Goal: Task Accomplishment & Management: Complete application form

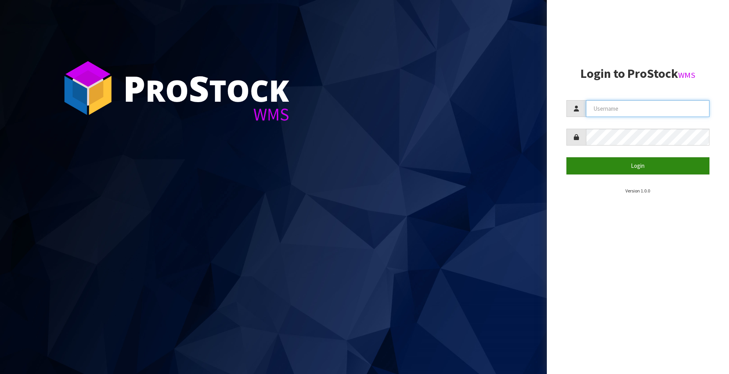
type input "[EMAIL_ADDRESS][DOMAIN_NAME]"
click at [609, 164] on button "Login" at bounding box center [637, 165] width 143 height 17
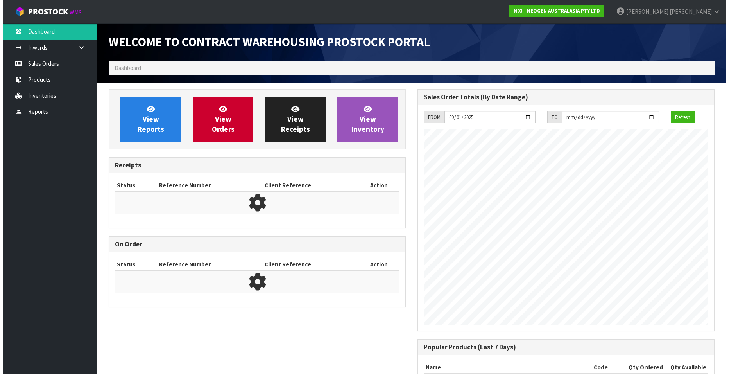
scroll to position [434, 309]
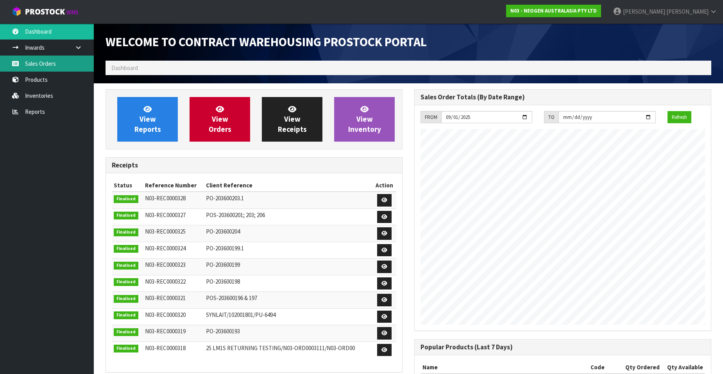
click at [48, 60] on link "Sales Orders" at bounding box center [47, 64] width 94 height 16
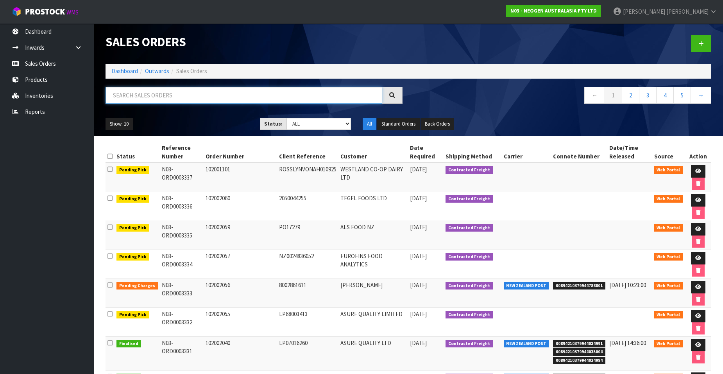
click at [121, 97] on input "text" at bounding box center [244, 95] width 277 height 17
paste input "102002061"
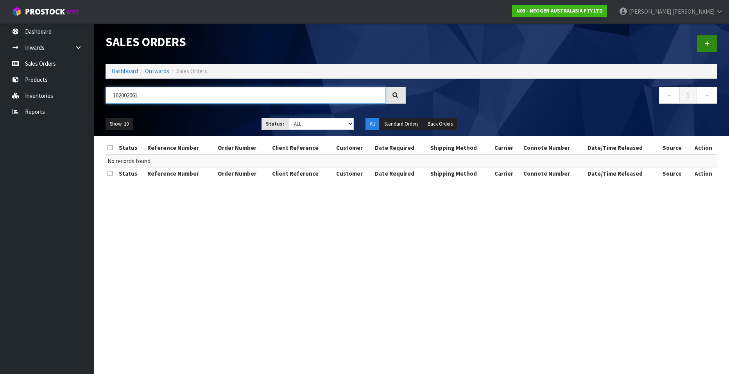
type input "102002061"
click at [609, 42] on icon at bounding box center [706, 44] width 5 height 6
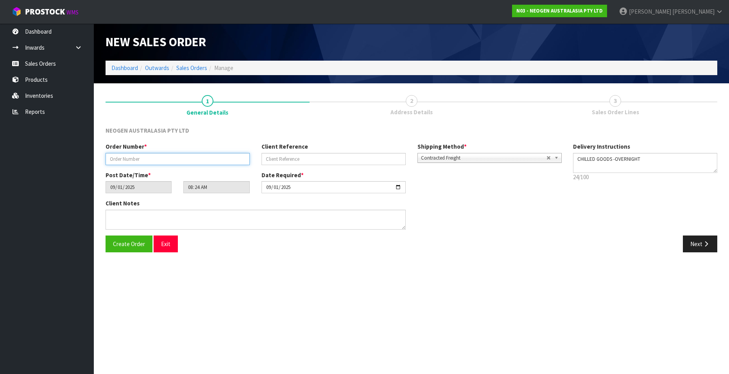
click at [129, 158] on input "text" at bounding box center [178, 159] width 144 height 12
paste input "102002061"
type input "102002061"
click at [298, 154] on input "text" at bounding box center [334, 159] width 144 height 12
paste input "NZ0034839260"
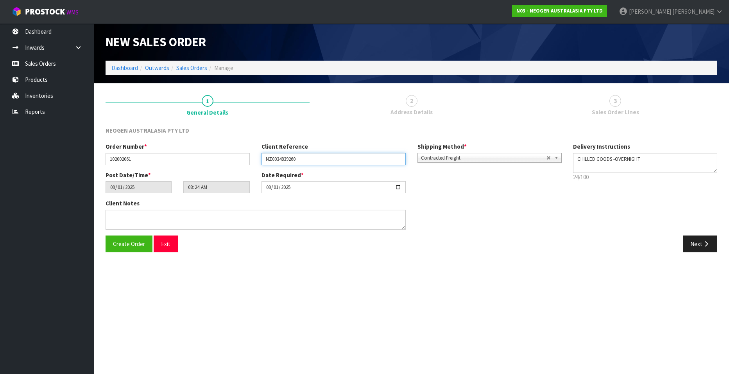
type input "NZ0034839260"
click at [609, 244] on button "Next" at bounding box center [700, 243] width 34 height 17
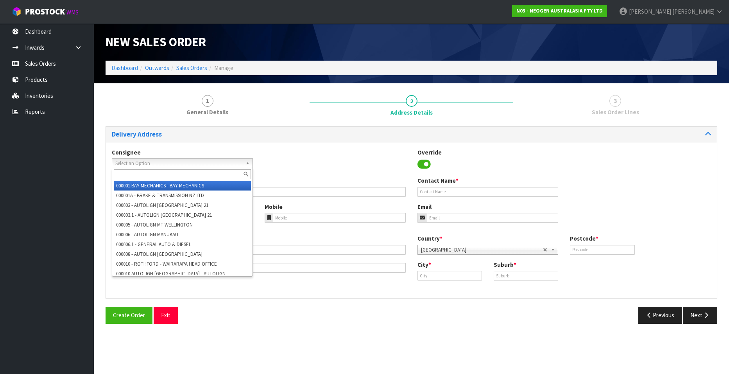
click at [134, 163] on span "Select an Option" at bounding box center [178, 163] width 127 height 9
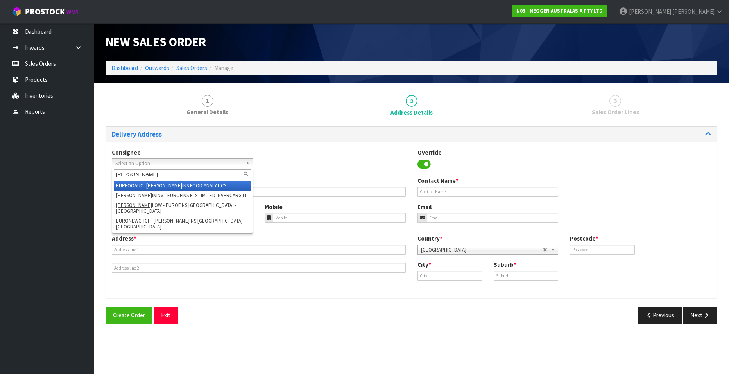
type input "[PERSON_NAME]"
click at [154, 184] on em "[PERSON_NAME]" at bounding box center [164, 185] width 36 height 7
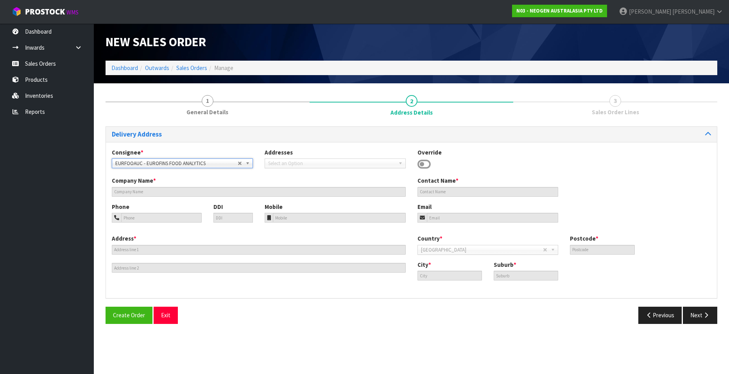
type input "EUROFINS FOOD ANALYTICS"
type input "ATT: [PERSON_NAME]"
type input "[STREET_ADDRESS][PERSON_NAME]"
type input "1061"
type input "[GEOGRAPHIC_DATA]"
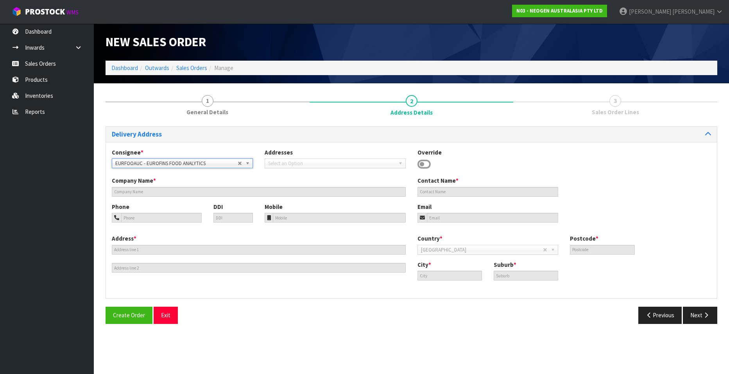
type input "[PERSON_NAME]"
click at [246, 161] on b at bounding box center [249, 163] width 7 height 9
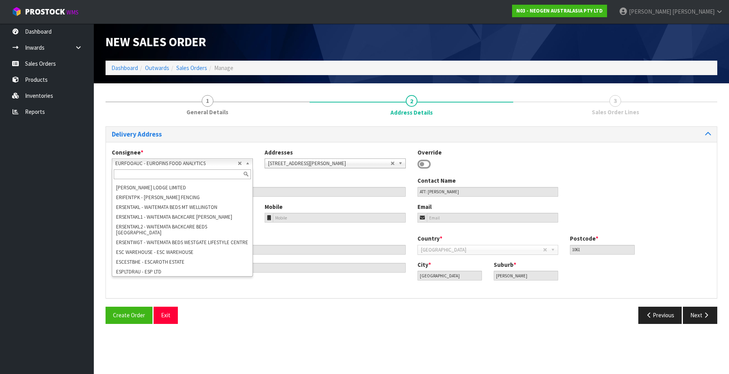
scroll to position [23118, 0]
click at [152, 173] on input "text" at bounding box center [182, 174] width 137 height 10
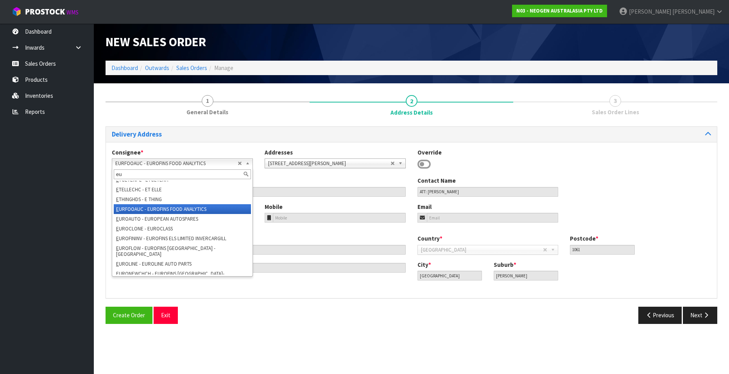
scroll to position [0, 0]
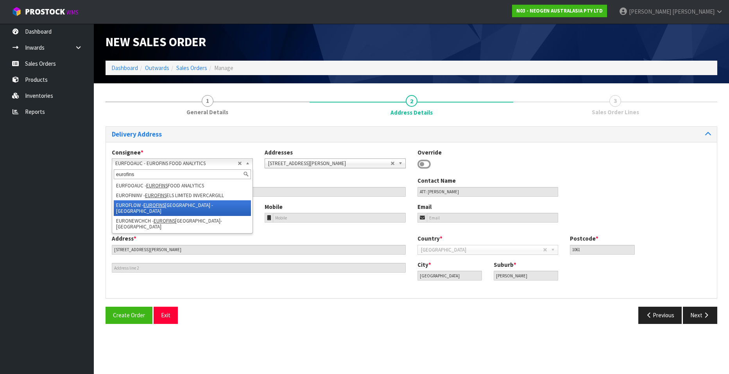
type input "eurofins"
click at [161, 205] on em "EUROFINS" at bounding box center [154, 205] width 22 height 7
type input "EUROFINS [GEOGRAPHIC_DATA] - [GEOGRAPHIC_DATA]"
type input "[PERSON_NAME]"
type input "[STREET_ADDRESS]"
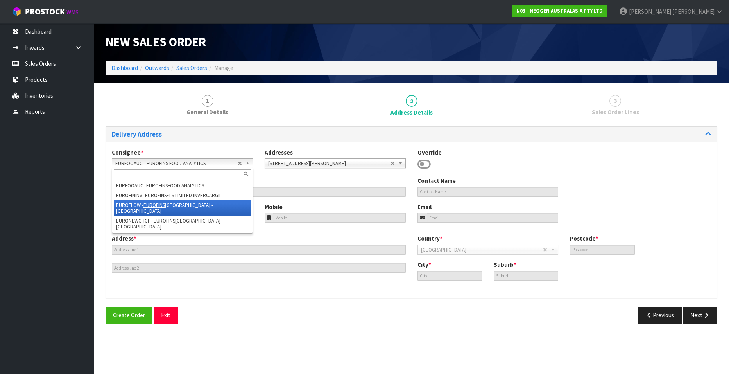
type input "5010"
type input "LOWER HUTT"
type input "SEAVIEW"
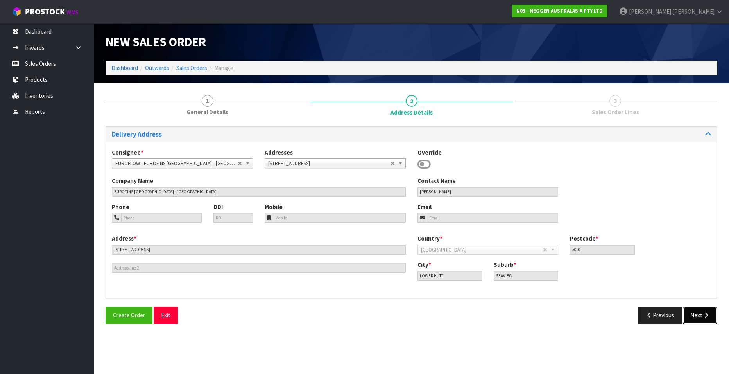
click at [609, 309] on button "Next" at bounding box center [700, 314] width 34 height 17
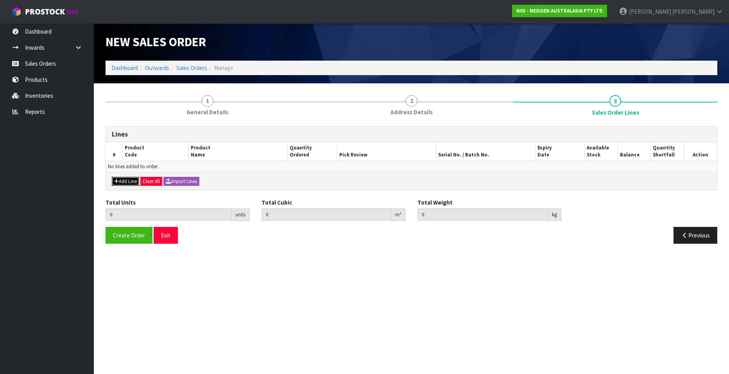
click at [119, 178] on button "Add Line" at bounding box center [125, 181] width 27 height 9
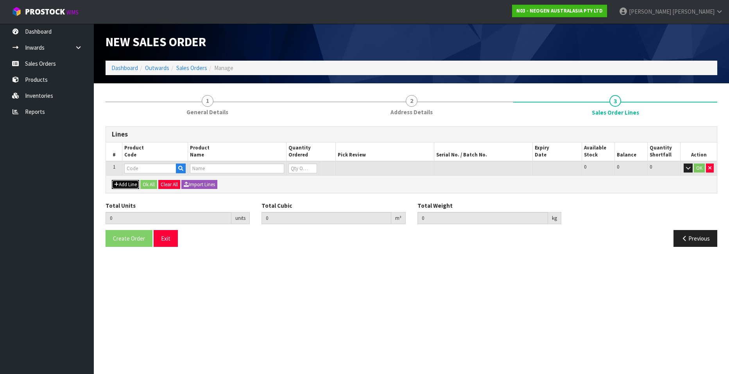
click at [122, 183] on button "Add Line" at bounding box center [125, 184] width 27 height 9
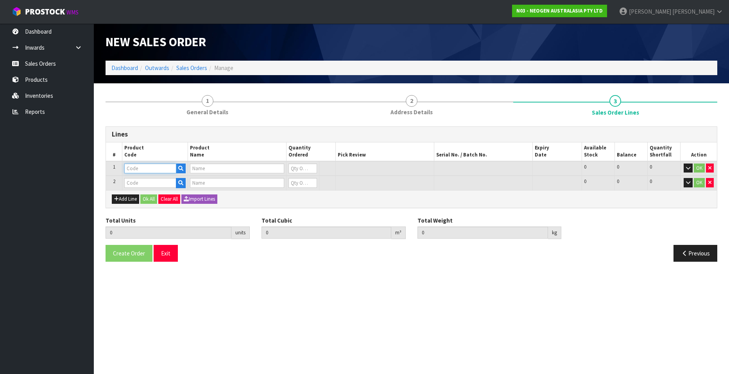
click at [135, 170] on input "text" at bounding box center [150, 168] width 52 height 10
paste input "700002277"
type input "700002277"
type input "7100126845 - 6414 PETRIFILM ECOLI/COLI CT PLT 500C PL"
type input "0"
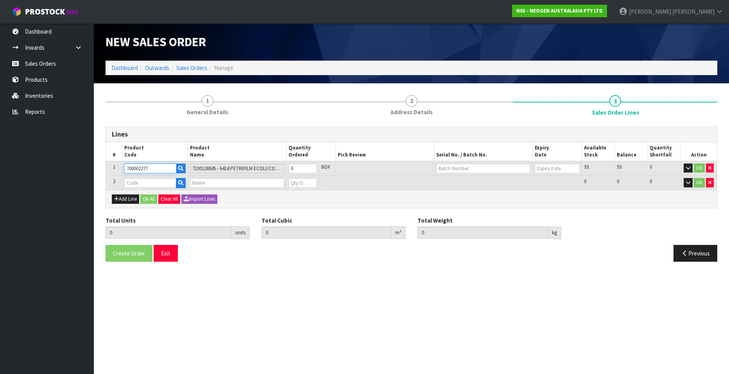
type input "700002277"
drag, startPoint x: 135, startPoint y: 185, endPoint x: 138, endPoint y: 182, distance: 4.7
click at [136, 185] on input "text" at bounding box center [150, 183] width 52 height 10
paste input "700002120"
type input "700002120"
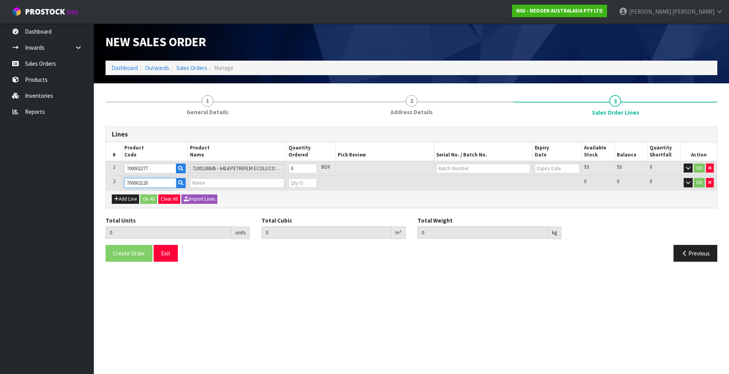
type input "0.000000"
type input "0.000"
type input "7100039374 - 6406 PETRIFILM AEROBIC CT PLT 1000EA/CS"
type input "0"
type input "700002120"
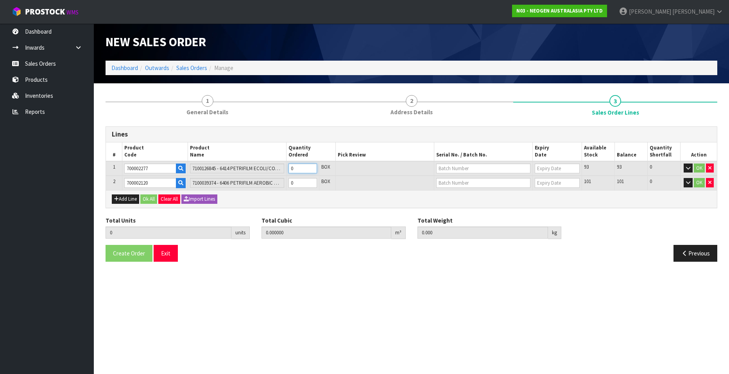
type input "1"
type input "0.0114"
type input "1.7"
type input "1"
click at [312, 165] on input "1" at bounding box center [303, 168] width 29 height 10
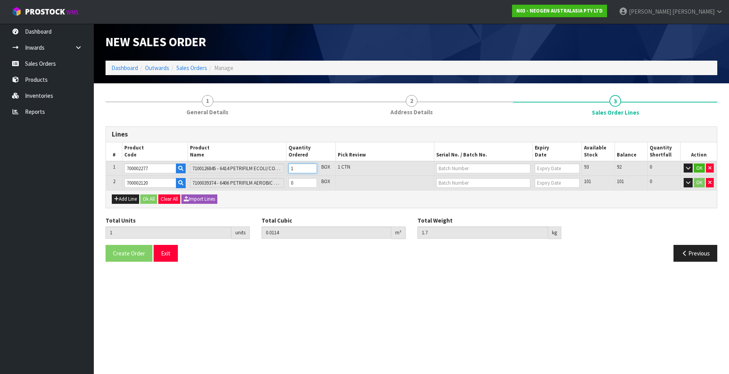
type input "2"
type input "0.0228"
type input "3.4"
type input "2"
click at [312, 165] on input "2" at bounding box center [303, 168] width 29 height 10
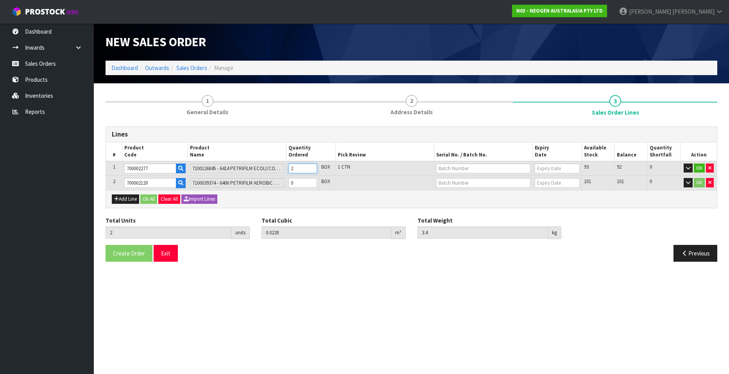
type input "3"
type input "0.0342"
type input "5.1"
type input "3"
click at [312, 165] on input "3" at bounding box center [303, 168] width 29 height 10
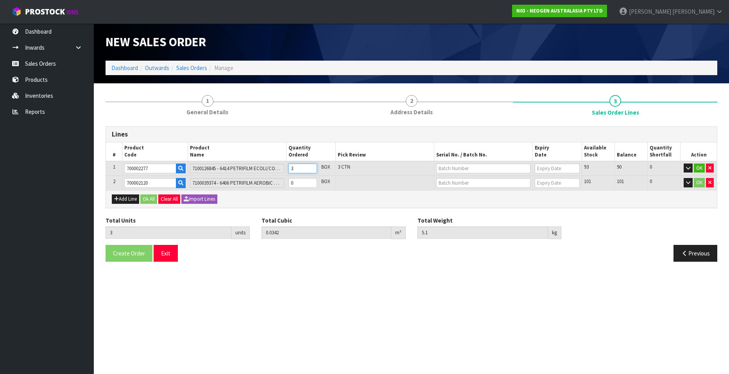
type input "4"
type input "0.0456"
type input "6.8"
type input "4"
click at [312, 165] on input "4" at bounding box center [303, 168] width 29 height 10
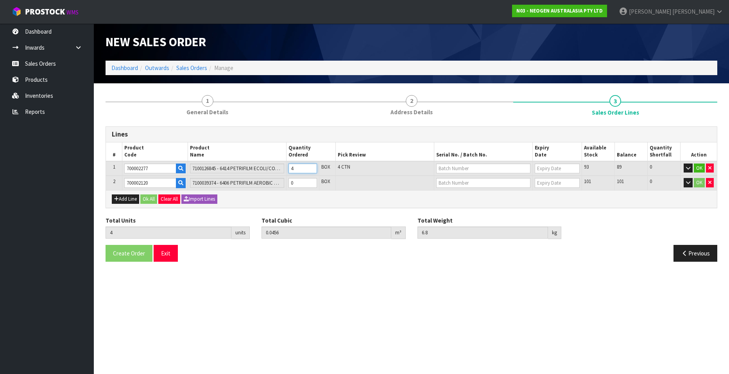
type input "5"
type input "0.057"
type input "8.5"
type input "5"
click at [312, 165] on input "5" at bounding box center [303, 168] width 29 height 10
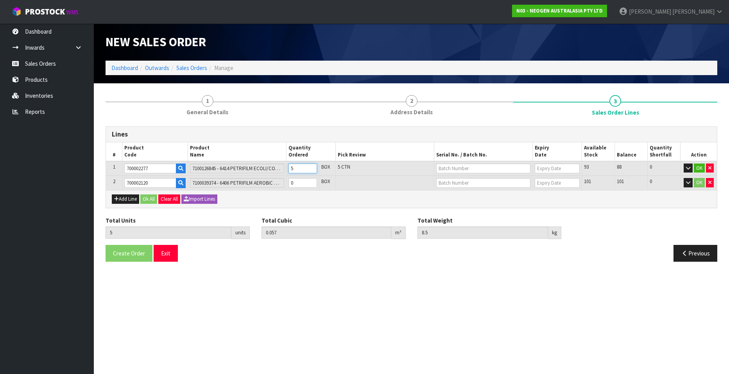
type input "6"
type input "0.0684"
type input "10.2"
type input "6"
click at [312, 165] on input "6" at bounding box center [303, 168] width 29 height 10
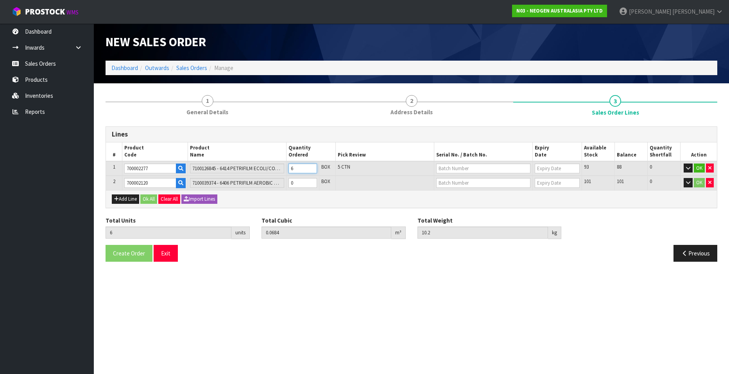
type input "7"
type input "0.0798"
type input "11.9"
type input "7"
click at [312, 165] on input "7" at bounding box center [303, 168] width 29 height 10
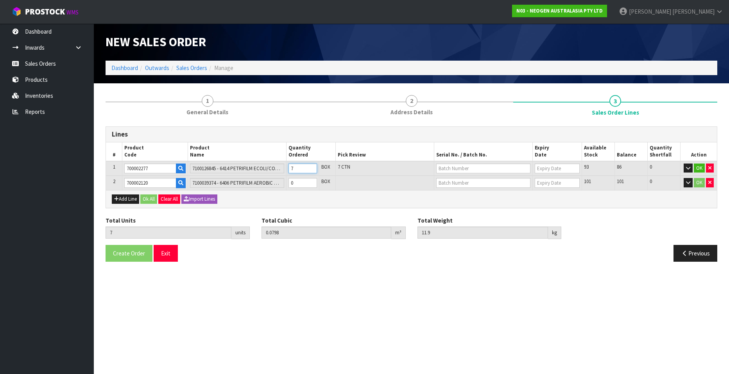
type input "8"
type input "0.0912"
type input "13.6"
type input "8"
click at [312, 165] on input "8" at bounding box center [303, 168] width 29 height 10
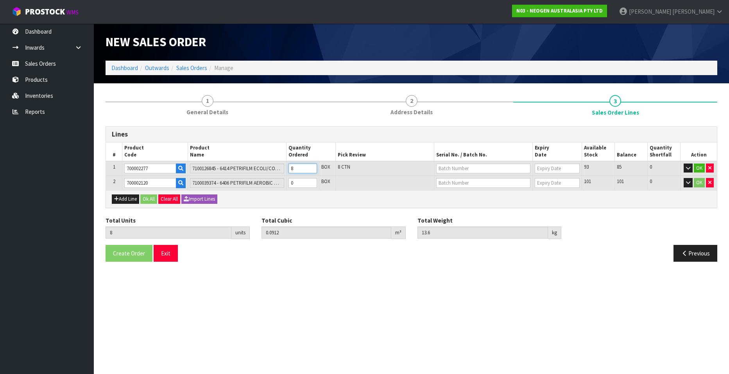
type input "9"
type input "0.1026"
type input "15.3"
type input "9"
click at [312, 165] on input "9" at bounding box center [303, 168] width 29 height 10
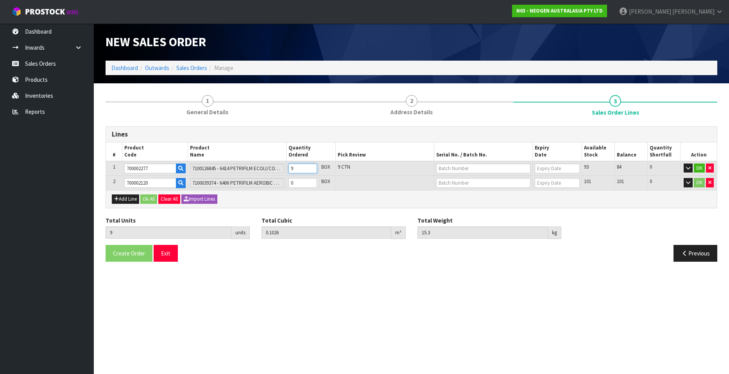
type input "10"
type input "0.114"
type input "17"
type input "10"
click at [312, 165] on input "10" at bounding box center [303, 168] width 29 height 10
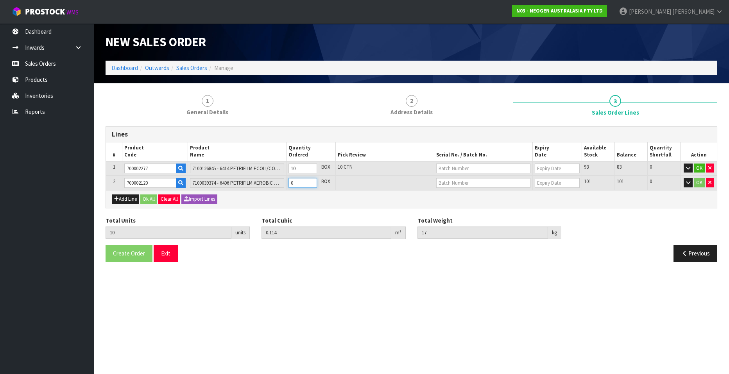
type input "11"
type input "0.12136"
type input "19"
type input "1"
click at [312, 181] on input "1" at bounding box center [303, 183] width 29 height 10
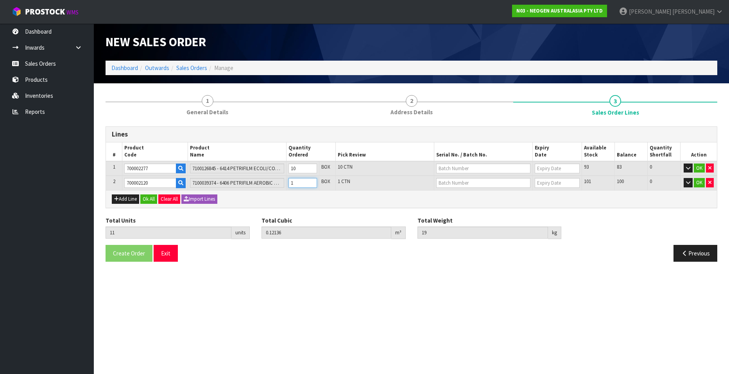
type input "12"
type input "0.12872"
type input "21"
type input "2"
click at [312, 181] on input "2" at bounding box center [303, 183] width 29 height 10
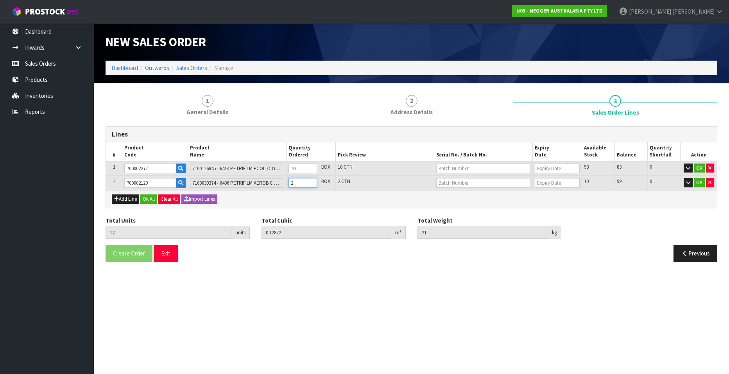
type input "13"
type input "0.13608"
type input "23"
type input "3"
click at [312, 181] on input "3" at bounding box center [303, 183] width 29 height 10
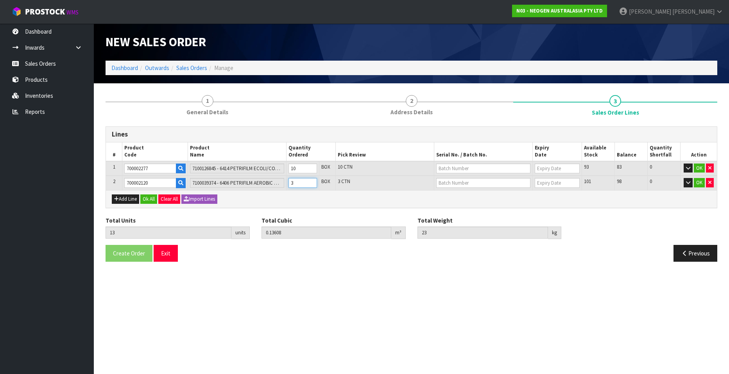
type input "14"
type input "0.14344"
type input "25"
type input "4"
click at [312, 181] on input "4" at bounding box center [303, 183] width 29 height 10
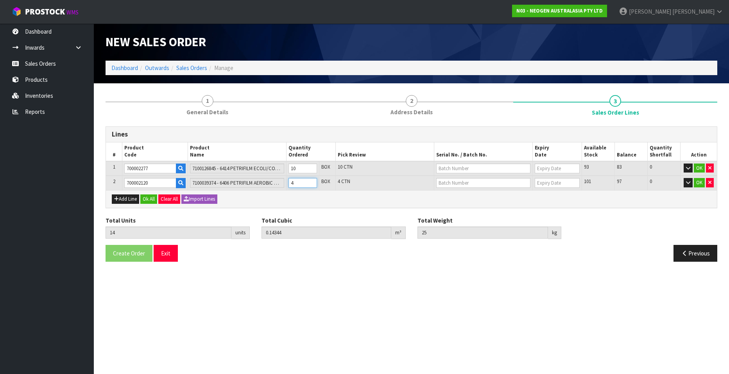
type input "15"
type input "0.1508"
type input "27"
type input "5"
click at [312, 181] on input "5" at bounding box center [303, 183] width 29 height 10
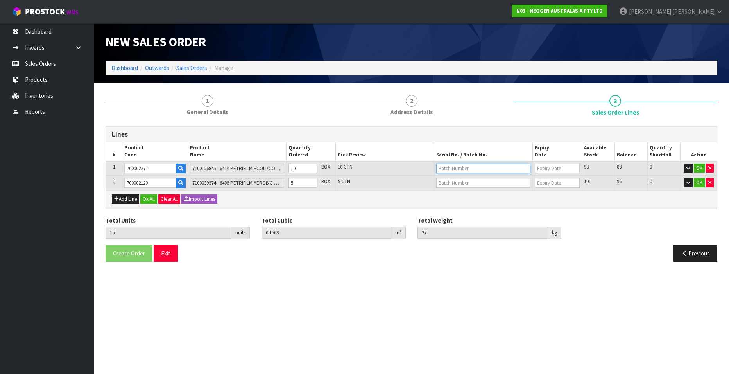
click at [453, 167] on input "text" at bounding box center [483, 168] width 94 height 10
click at [479, 180] on link "418325089D" at bounding box center [468, 181] width 62 height 11
type input "418325089D"
type input "[DATE]"
click at [449, 181] on input "text" at bounding box center [483, 183] width 94 height 10
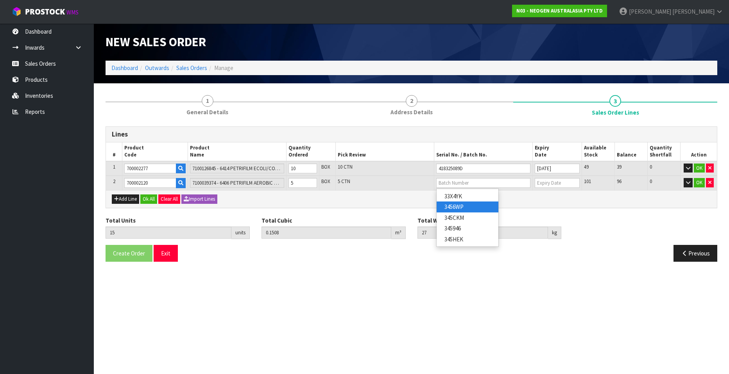
click at [467, 206] on link "3456WP" at bounding box center [468, 206] width 62 height 11
type input "3456WP"
type input "[DATE]"
click at [609, 166] on button "OK" at bounding box center [699, 167] width 11 height 9
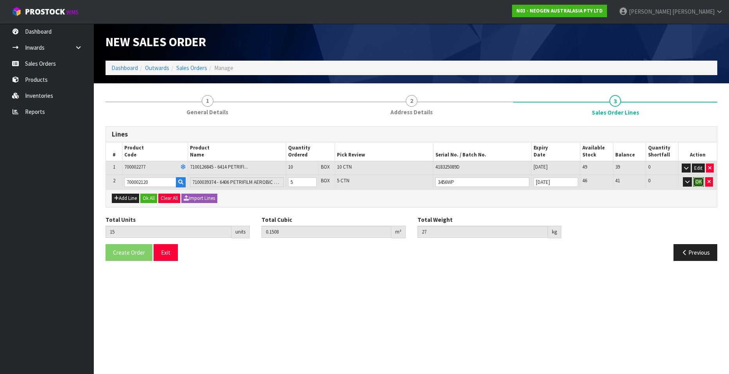
click at [609, 179] on button "OK" at bounding box center [698, 181] width 11 height 9
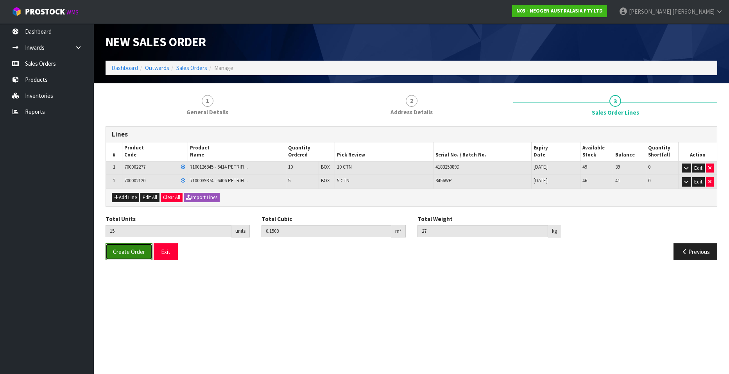
click at [120, 251] on span "Create Order" at bounding box center [129, 251] width 32 height 7
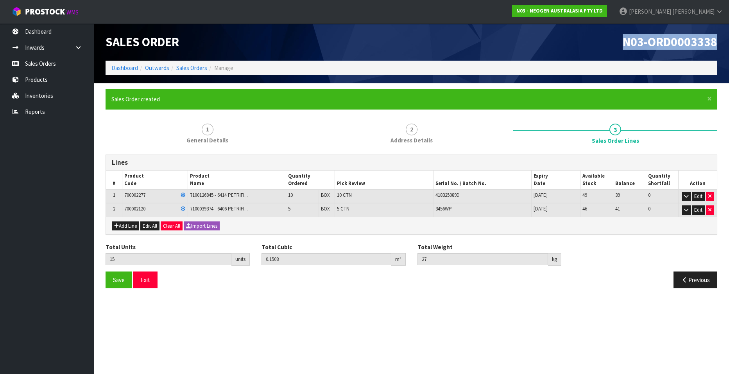
drag, startPoint x: 622, startPoint y: 43, endPoint x: 715, endPoint y: 44, distance: 93.0
click at [609, 44] on h1 "N03-ORD0003338" at bounding box center [568, 42] width 300 height 14
copy span "N03-ORD0003338"
click at [159, 65] on link "Outwards" at bounding box center [157, 67] width 24 height 7
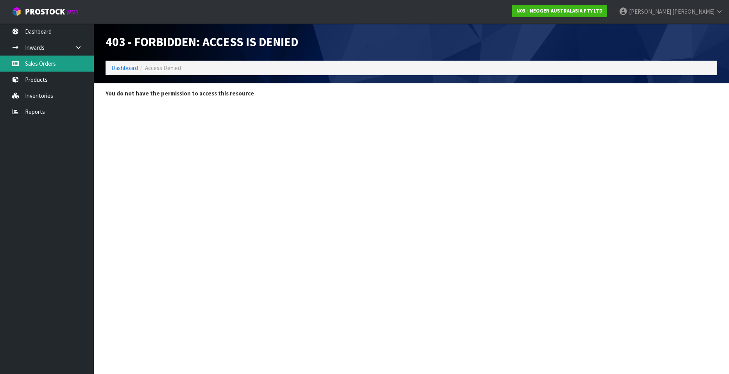
click at [45, 62] on link "Sales Orders" at bounding box center [47, 64] width 94 height 16
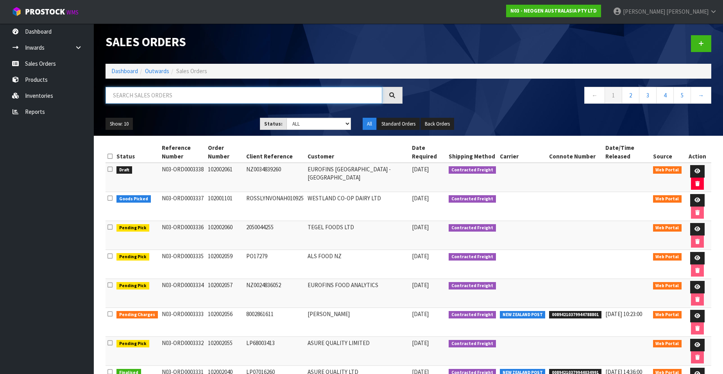
click at [133, 93] on input "text" at bounding box center [244, 95] width 277 height 17
paste input "102002062"
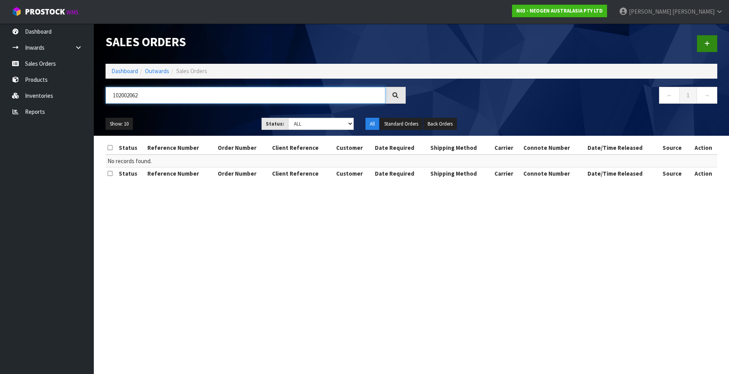
type input "102002062"
click at [609, 40] on link at bounding box center [707, 43] width 20 height 17
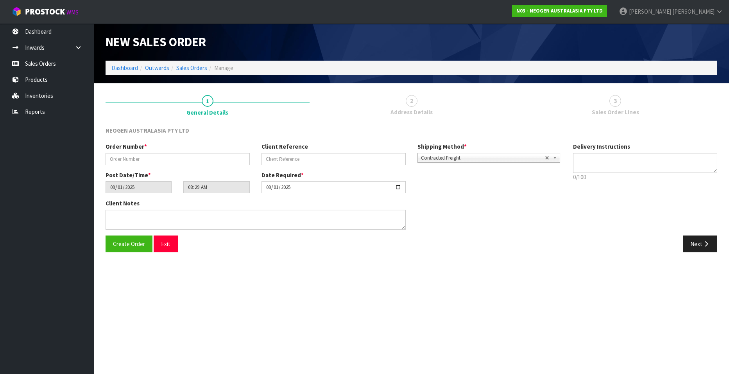
type textarea "CHILLED GOODS -OVERNIGHT"
click at [143, 159] on input "text" at bounding box center [178, 159] width 144 height 12
paste input "102002062"
type input "102002062"
click at [269, 155] on input "text" at bounding box center [334, 159] width 144 height 12
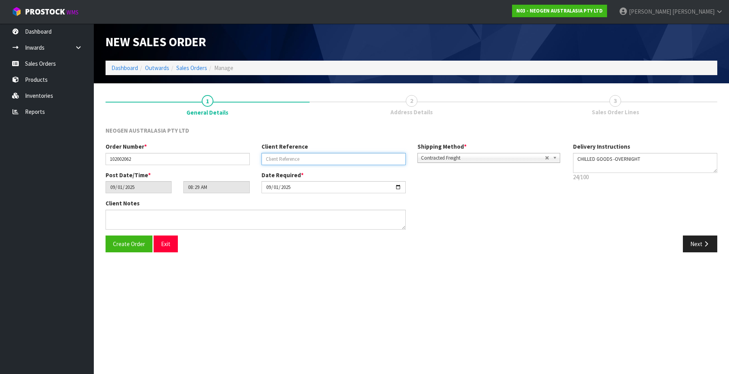
paste input "8002862249"
type input "8002862249"
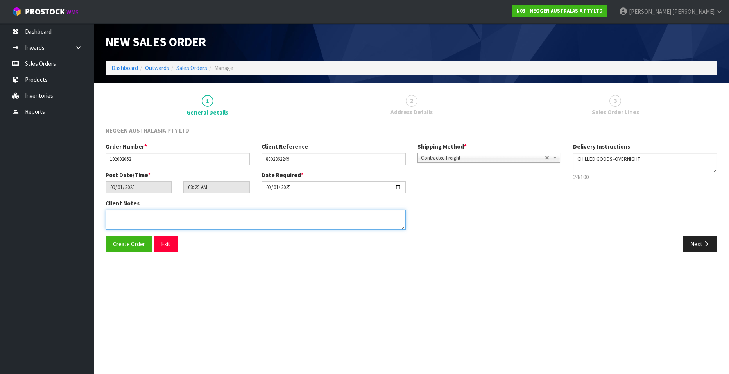
drag, startPoint x: 116, startPoint y: 216, endPoint x: 122, endPoint y: 216, distance: 6.3
click at [116, 216] on textarea at bounding box center [256, 220] width 300 height 20
type textarea "ATTN SITE STORE"
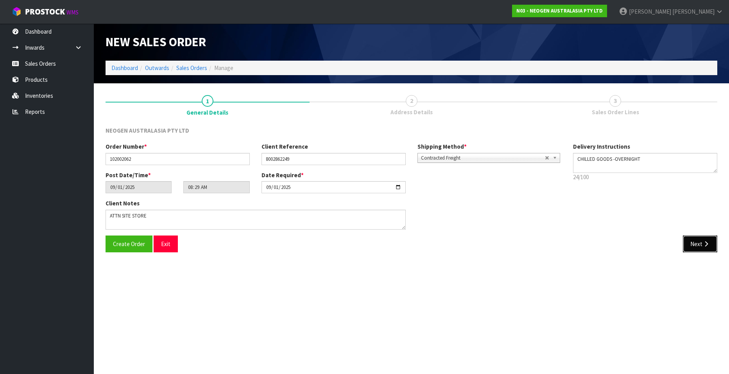
click at [609, 242] on button "Next" at bounding box center [700, 243] width 34 height 17
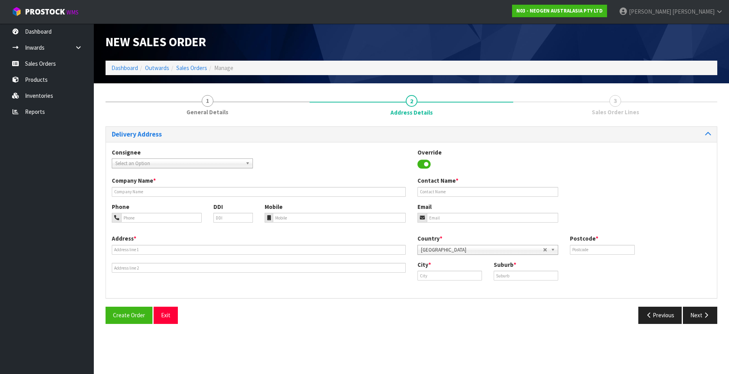
click at [226, 161] on span "Select an Option" at bounding box center [178, 163] width 127 height 9
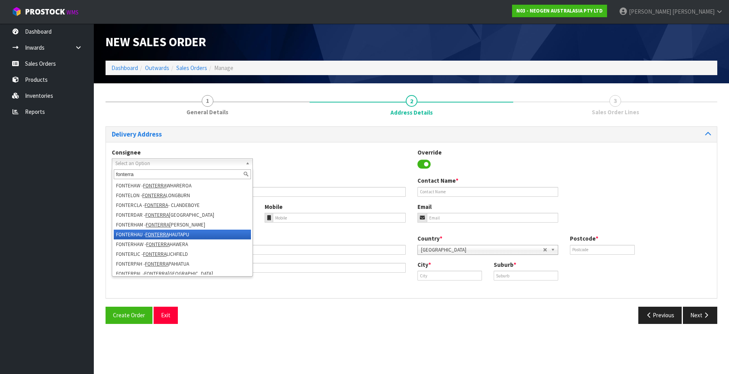
scroll to position [117, 0]
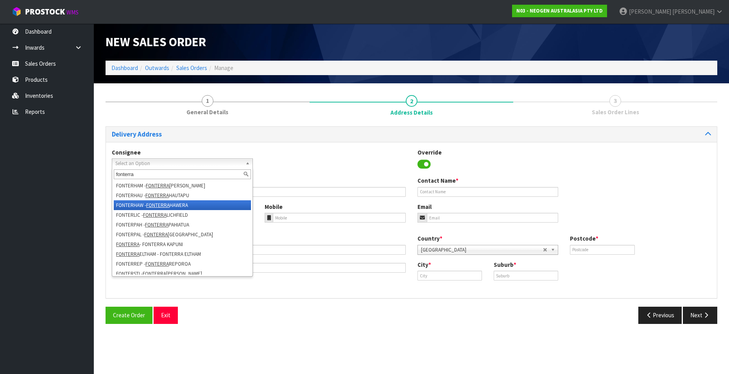
type input "fonterra"
click at [192, 201] on li "FONTERHAW - [GEOGRAPHIC_DATA] HAWERA" at bounding box center [182, 205] width 137 height 10
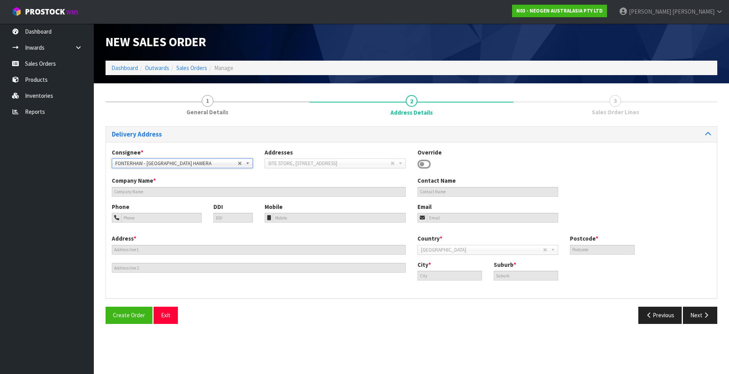
type input "FONTERRA HAWERA"
type input "SITE STORE, [STREET_ADDRESS]"
type input "4672"
type input "HAWERA"
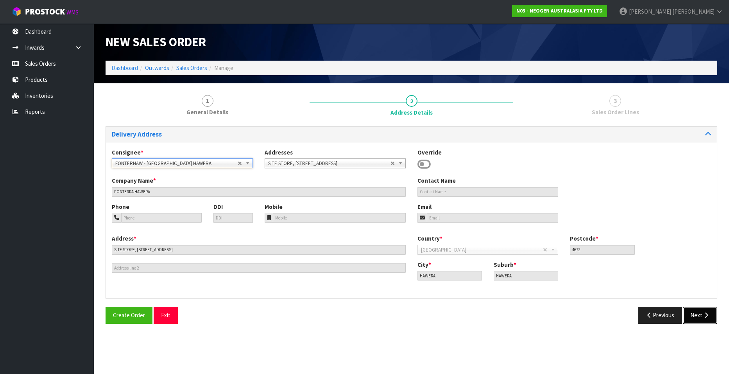
click at [609, 309] on button "Next" at bounding box center [700, 314] width 34 height 17
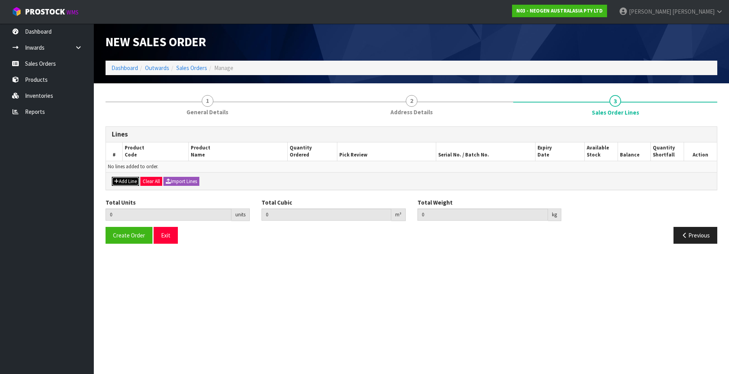
click at [124, 179] on button "Add Line" at bounding box center [125, 181] width 27 height 9
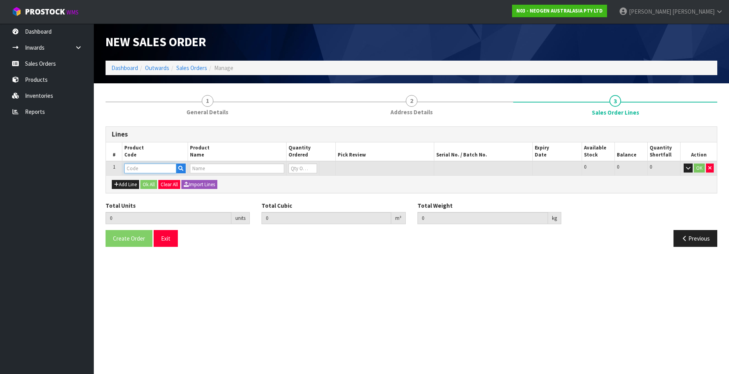
click at [143, 167] on input "text" at bounding box center [150, 168] width 52 height 10
paste input "700002207"
type input "700002207"
type input "0.000000"
type input "0.000"
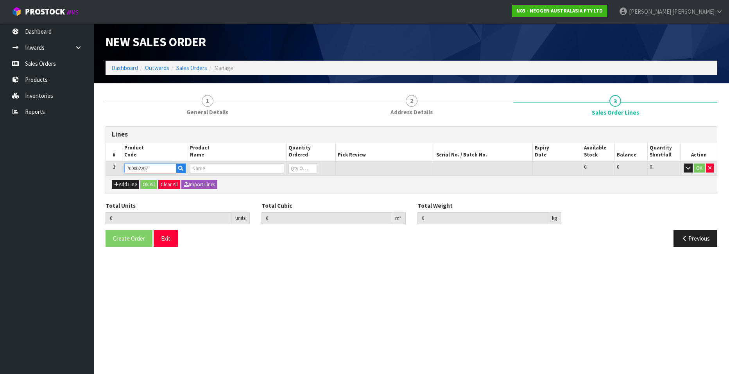
type input "7100067519 - UXL100 CLEAN-TRACE SURF ATP 100EA/PK"
type input "0"
type input "700002207"
type input "1"
type input "0.006496"
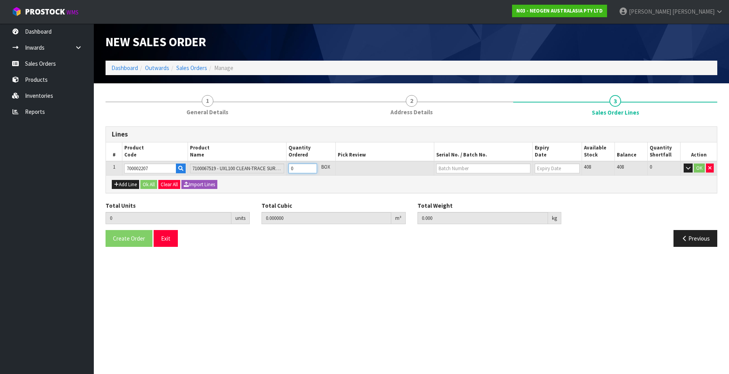
type input "0.96"
type input "1"
click at [312, 166] on input "1" at bounding box center [303, 168] width 29 height 10
type input "2"
type input "0.012992"
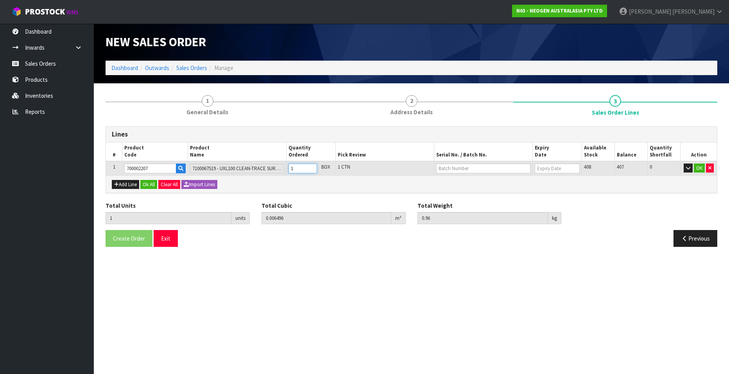
type input "1.92"
type input "2"
click at [312, 166] on input "2" at bounding box center [303, 168] width 29 height 10
click at [444, 170] on input "text" at bounding box center [483, 168] width 94 height 10
click at [456, 180] on link "3000031847" at bounding box center [468, 181] width 62 height 11
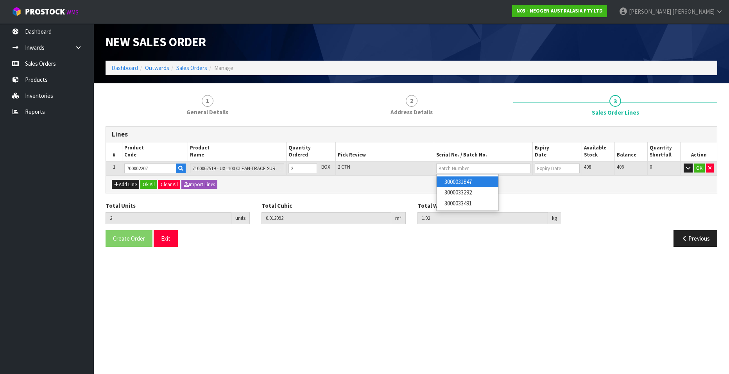
type input "3000031847"
type input "[DATE]"
click at [609, 168] on button "OK" at bounding box center [699, 167] width 11 height 9
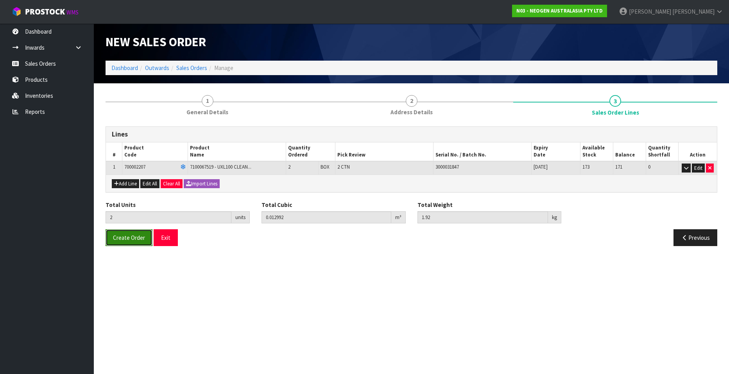
click at [120, 237] on span "Create Order" at bounding box center [129, 237] width 32 height 7
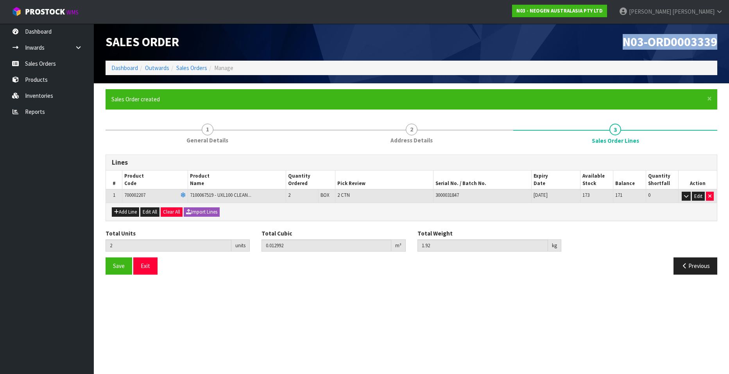
drag, startPoint x: 623, startPoint y: 43, endPoint x: 715, endPoint y: 42, distance: 91.5
click at [609, 42] on span "N03-ORD0003339" at bounding box center [670, 42] width 95 height 16
copy span "N03-ORD0003339"
click at [43, 62] on link "Sales Orders" at bounding box center [47, 64] width 94 height 16
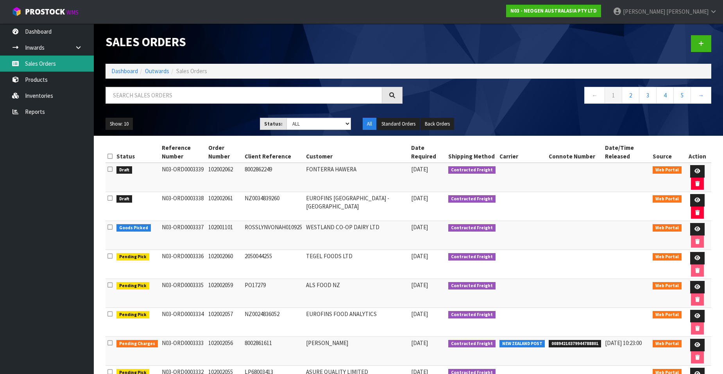
click at [46, 65] on link "Sales Orders" at bounding box center [47, 64] width 94 height 16
click at [126, 95] on input "text" at bounding box center [244, 95] width 277 height 17
click at [51, 59] on link "Sales Orders" at bounding box center [47, 64] width 94 height 16
click at [133, 98] on input "text" at bounding box center [244, 95] width 277 height 17
paste input "102002063"
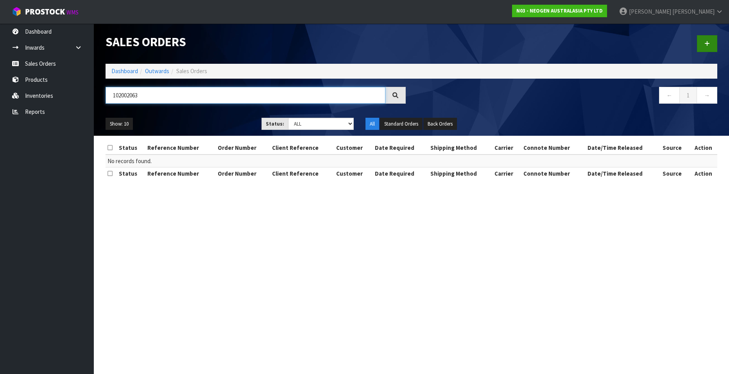
type input "102002063"
click at [609, 42] on icon at bounding box center [706, 44] width 5 height 6
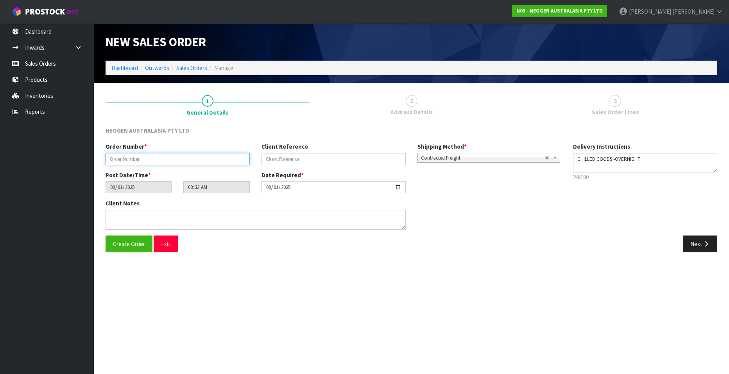
click at [127, 158] on input "text" at bounding box center [178, 159] width 144 height 12
paste input "102002063"
type input "102002063"
click at [280, 157] on input "text" at bounding box center [334, 159] width 144 height 12
paste input "6000152674"
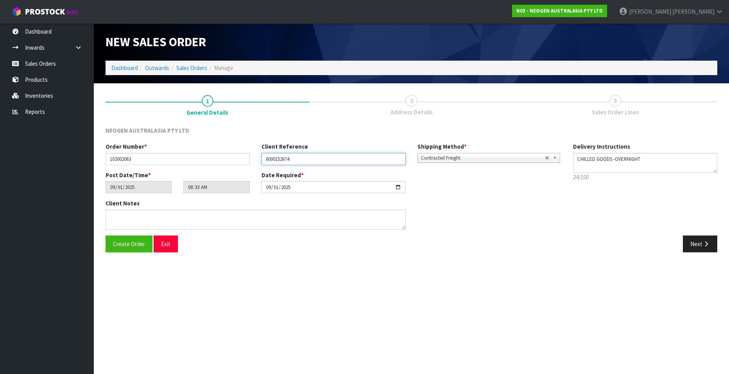
type input "6000152674"
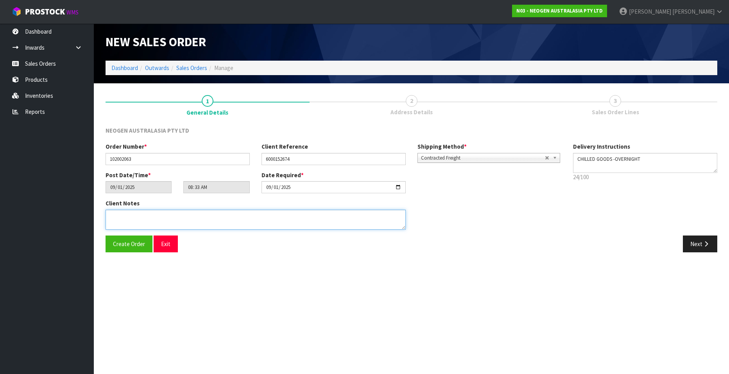
click at [131, 221] on textarea at bounding box center [256, 220] width 300 height 20
type textarea "ATTN ACCOUNTS"
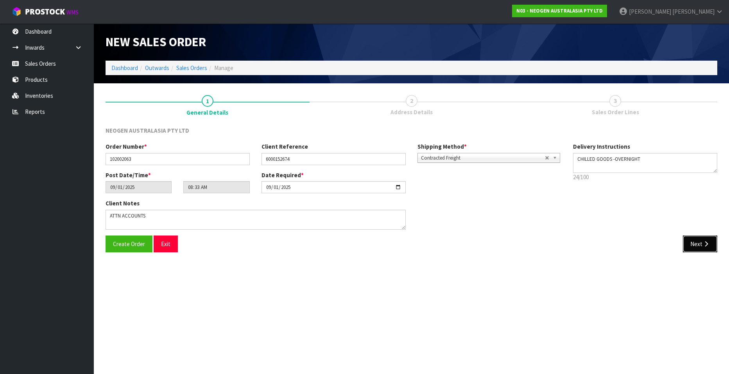
click at [609, 242] on button "Next" at bounding box center [700, 243] width 34 height 17
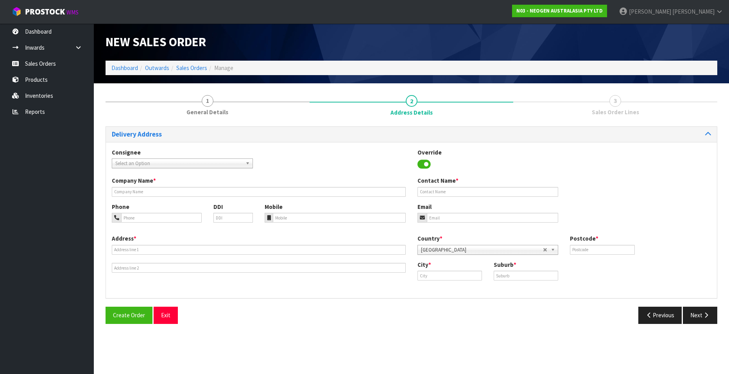
click at [129, 163] on span "Select an Option" at bounding box center [178, 163] width 127 height 9
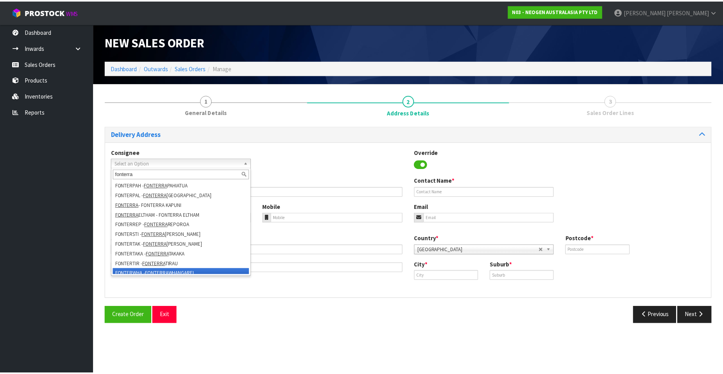
scroll to position [195, 0]
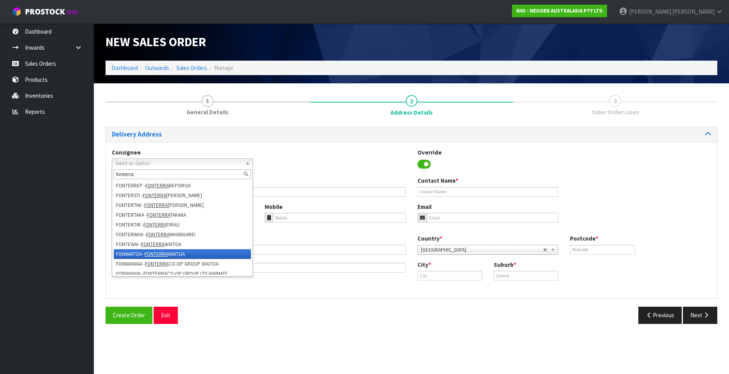
type input "fonterra"
click at [153, 252] on em "FONTERRA" at bounding box center [156, 254] width 23 height 7
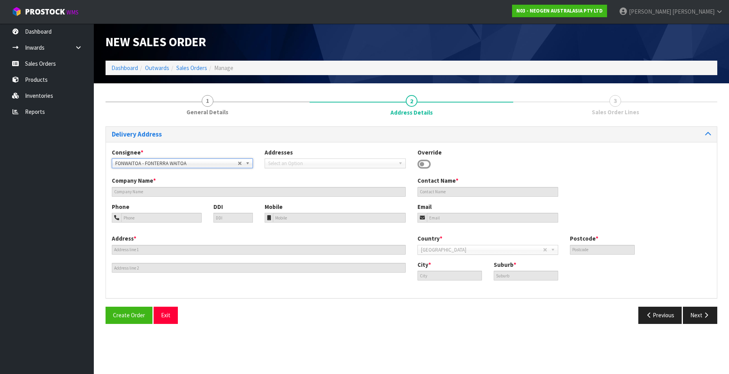
type input "FONTERRA WAITOA"
type input "CORNER NO. 1 ROAD & STATE HIGHWAY 26"
type input "3380"
type input "WAITOA"
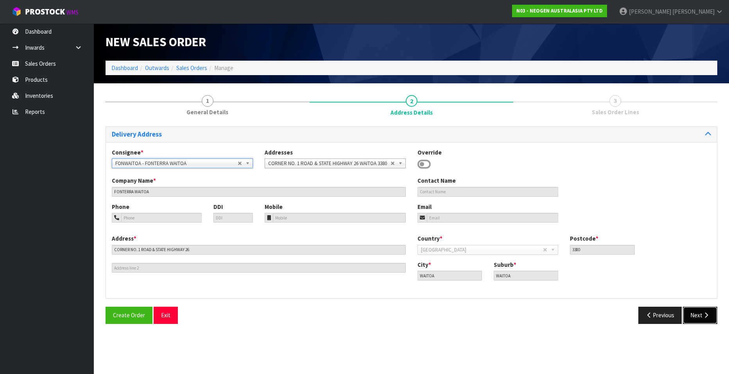
click at [609, 309] on button "Next" at bounding box center [700, 314] width 34 height 17
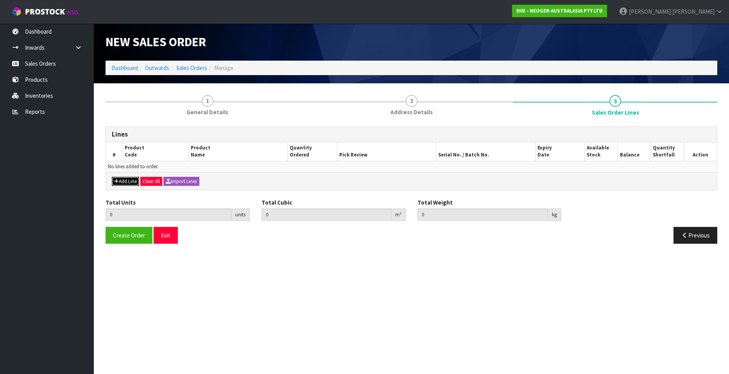
click at [125, 181] on button "Add Line" at bounding box center [125, 181] width 27 height 9
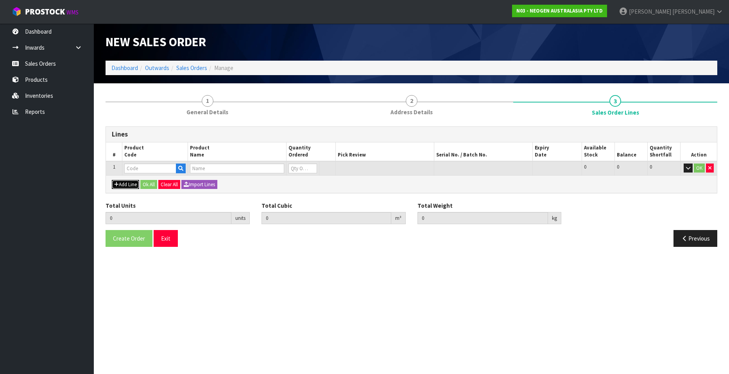
click at [125, 181] on button "Add Line" at bounding box center [125, 184] width 27 height 9
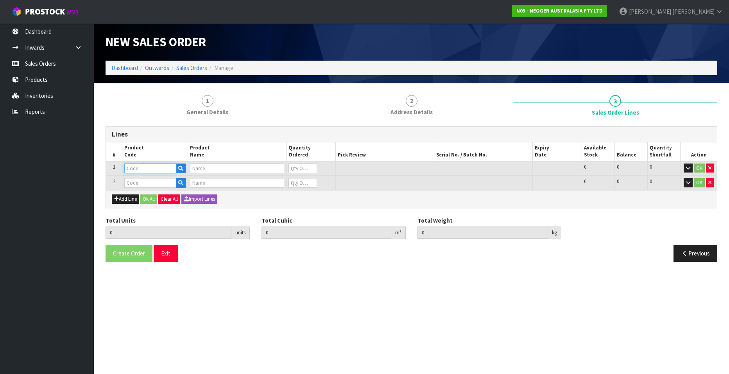
click at [137, 170] on input "text" at bounding box center [150, 168] width 52 height 10
paste input "700002027"
type input "700002027"
type input "7000042943 - 3007 MLS MICROWELL PLATE 50/CS"
type input "0"
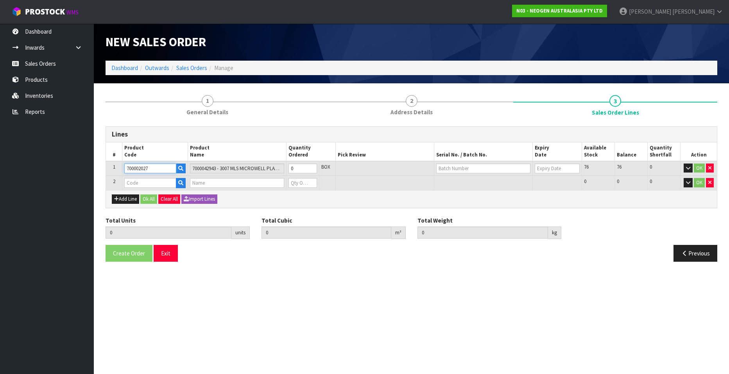
type input "700002027"
click at [149, 182] on input "text" at bounding box center [150, 183] width 52 height 10
paste input "700002101"
type input "700002101"
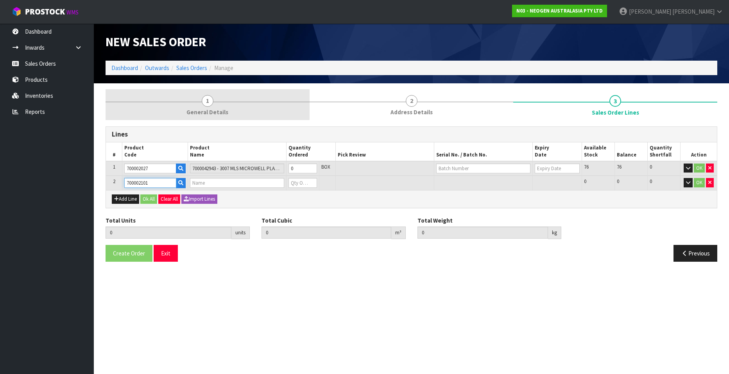
type input "0.000000"
type input "0.000"
type input "7100004522 - ATP10 CLEAN TRACE SURFACE POS CONTROL"
type input "0"
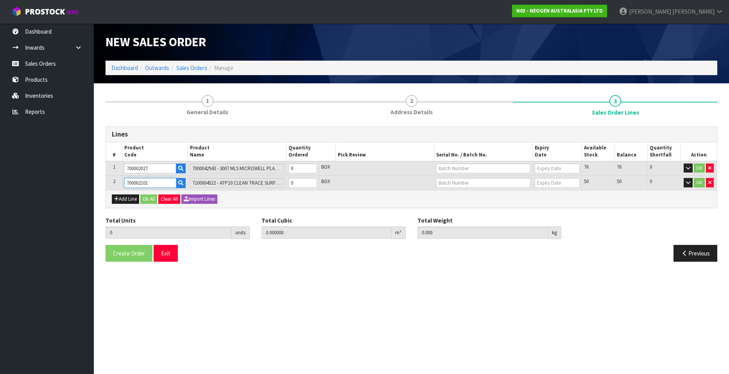
type input "700002101"
click at [253, 266] on div "Create Order Exit Previous" at bounding box center [412, 256] width 624 height 23
type input "1"
type input "0.02958"
type input "4.2"
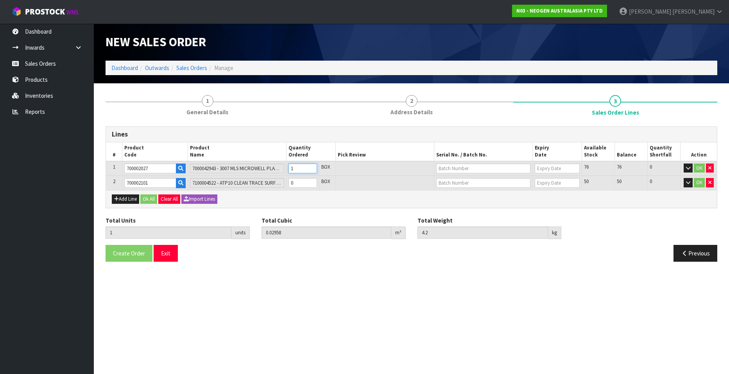
type input "1"
click at [312, 166] on input "1" at bounding box center [303, 168] width 29 height 10
type input "2"
type input "0.05916"
type input "8.4"
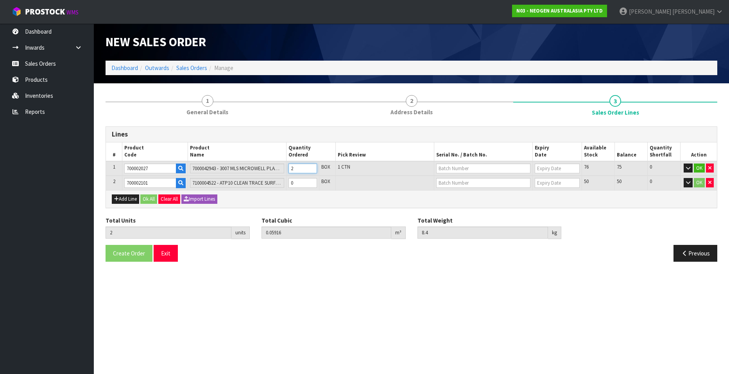
type input "2"
click at [312, 166] on input "2" at bounding box center [303, 168] width 29 height 10
type input "3"
type input "0.08874"
type input "12.6"
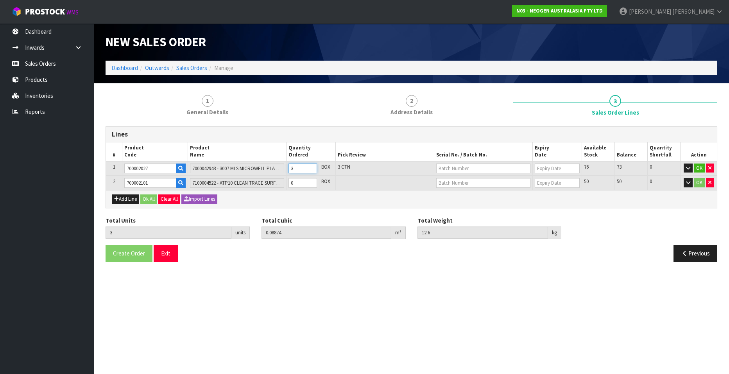
type input "3"
click at [312, 166] on input "3" at bounding box center [303, 168] width 29 height 10
type input "4"
type input "0.11832"
type input "16.8"
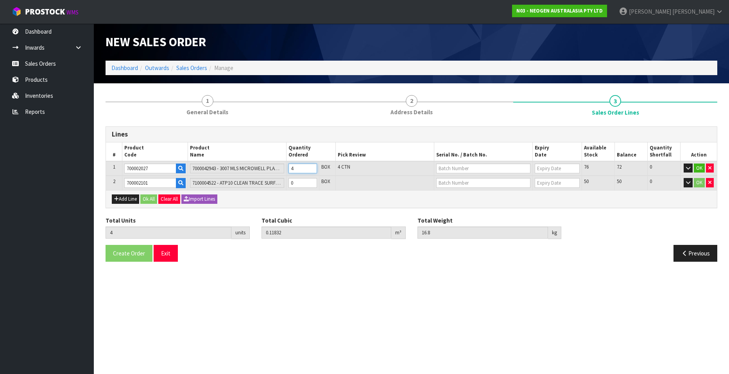
type input "4"
click at [312, 166] on input "4" at bounding box center [303, 168] width 29 height 10
type input "5"
type input "0.1479"
type input "21"
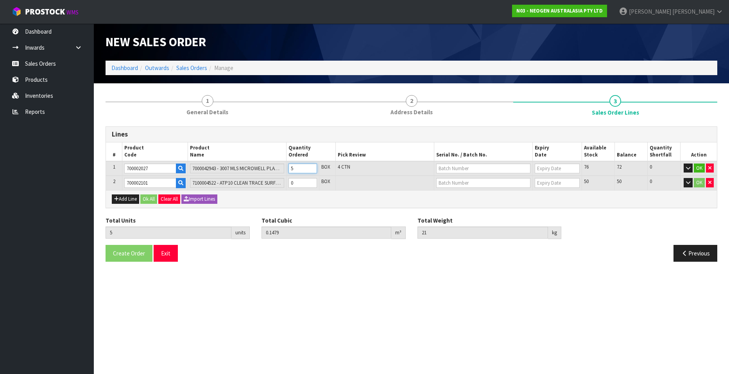
type input "5"
click at [312, 166] on input "5" at bounding box center [303, 168] width 29 height 10
type input "6"
type input "0.148796"
type input "21.1"
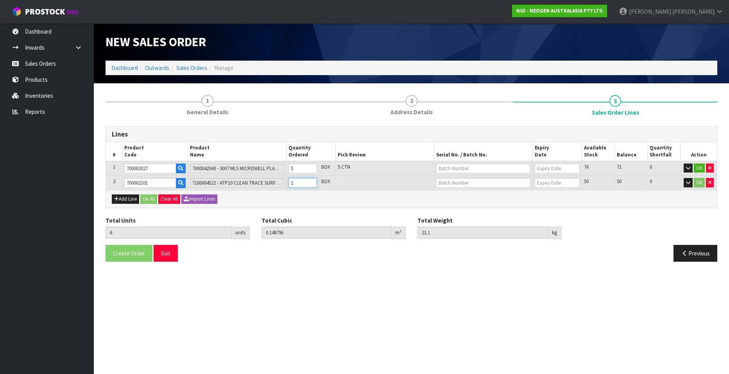
type input "1"
click at [312, 182] on input "1" at bounding box center [303, 183] width 29 height 10
type input "7"
type input "0.149692"
type input "21.2"
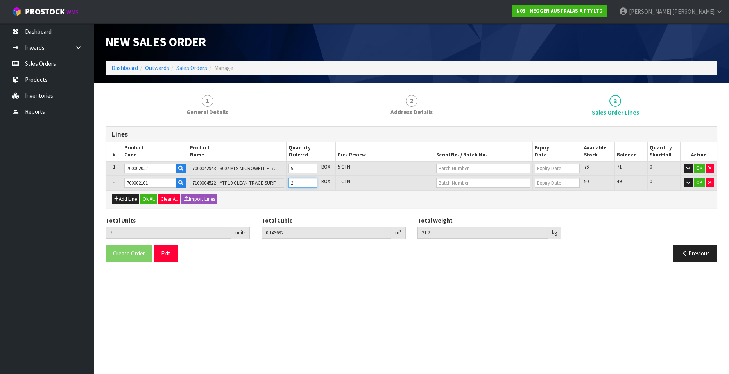
type input "2"
click at [312, 182] on input "2" at bounding box center [303, 183] width 29 height 10
type input "8"
type input "0.150588"
type input "21.3"
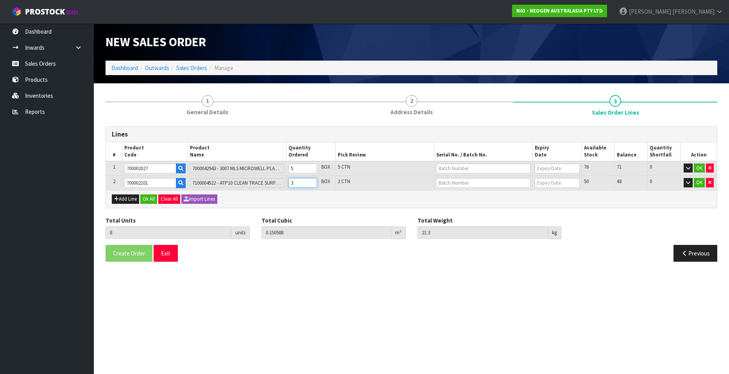
type input "3"
click at [312, 182] on input "3" at bounding box center [303, 183] width 29 height 10
type input "9"
type input "0.151484"
type input "21.4"
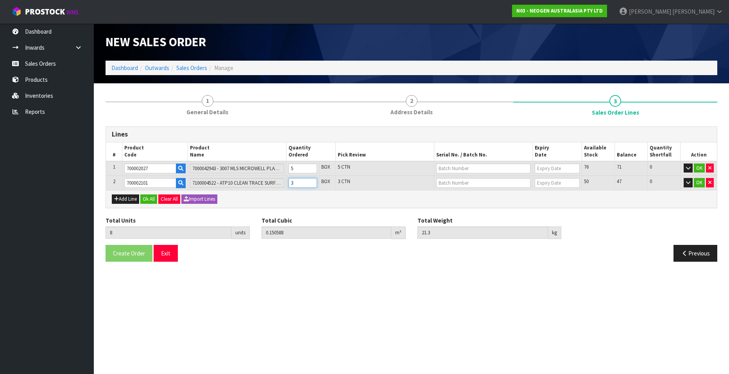
type input "4"
type input "10"
type input "0.15238"
type input "21.5"
type input "5"
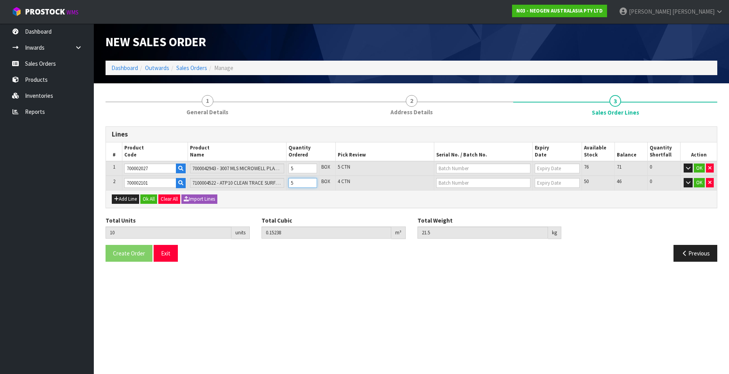
type input "11"
type input "0.153276"
type input "21.6"
type input "6"
click at [312, 182] on input "6" at bounding box center [303, 183] width 29 height 10
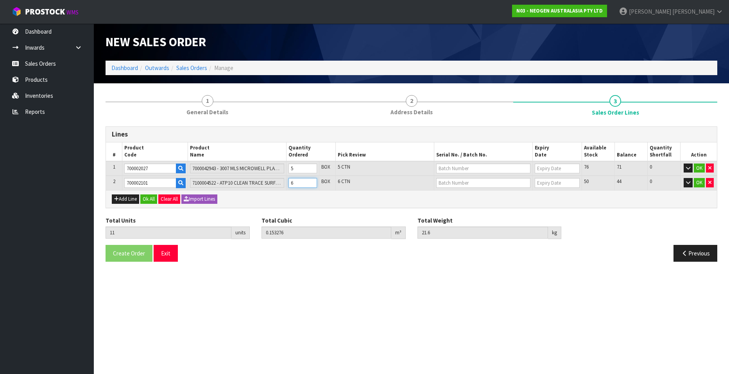
type input "10"
type input "0.15238"
type input "21.5"
type input "5"
click at [312, 185] on input "5" at bounding box center [303, 183] width 29 height 10
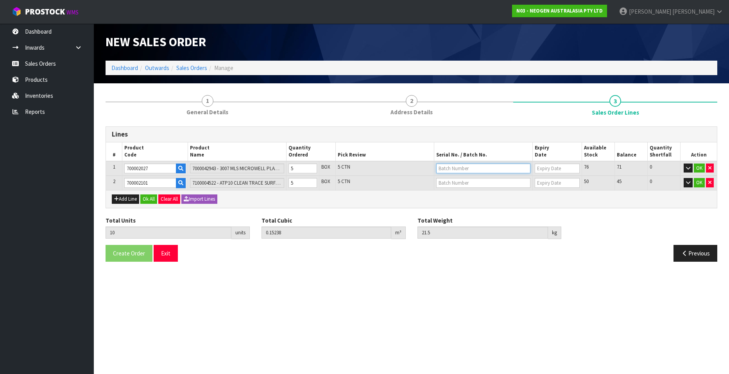
click at [453, 168] on input "text" at bounding box center [483, 168] width 94 height 10
click at [482, 180] on link "PC1009241A" at bounding box center [468, 181] width 62 height 11
type input "PC1009241A"
type input "[DATE]"
click at [448, 183] on input "text" at bounding box center [483, 183] width 94 height 10
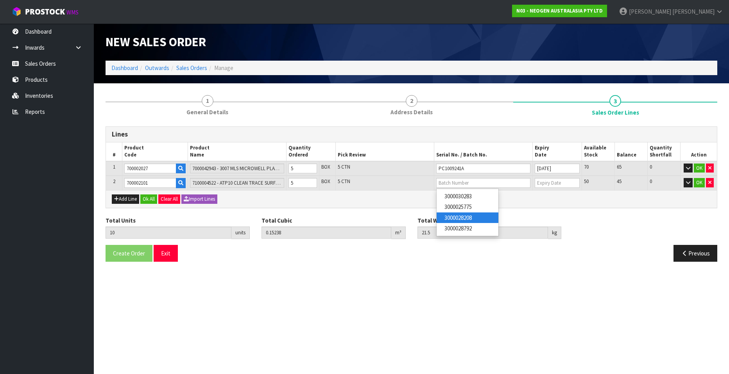
click at [445, 216] on link "3000028208" at bounding box center [468, 217] width 62 height 11
type input "3000028208"
click at [609, 167] on button "OK" at bounding box center [699, 167] width 11 height 9
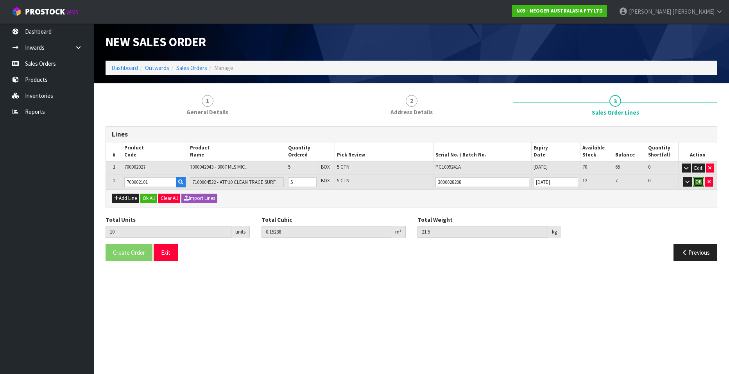
click at [609, 180] on button "OK" at bounding box center [698, 181] width 11 height 9
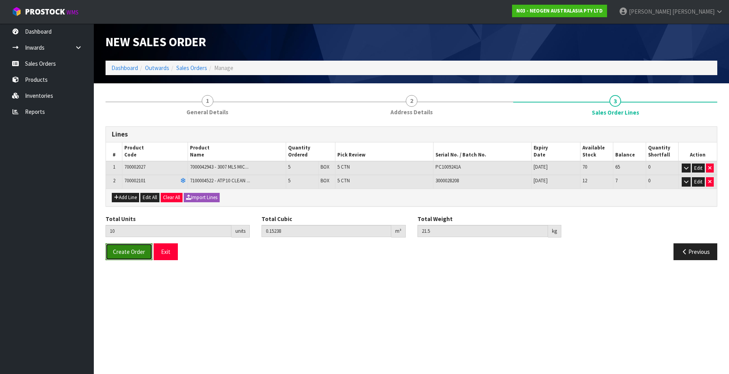
click at [132, 252] on span "Create Order" at bounding box center [129, 251] width 32 height 7
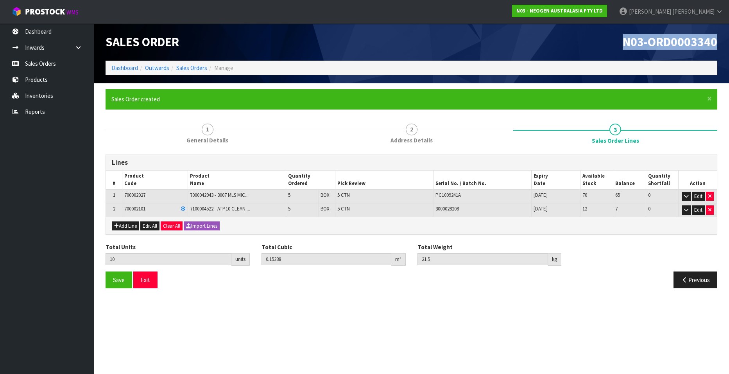
drag, startPoint x: 623, startPoint y: 40, endPoint x: 718, endPoint y: 41, distance: 95.4
click at [609, 41] on div "N03-ORD0003340" at bounding box center [568, 41] width 312 height 37
copy span "N03-ORD0003340"
click at [190, 66] on link "Sales Orders" at bounding box center [191, 67] width 31 height 7
